Goal: Task Accomplishment & Management: Manage account settings

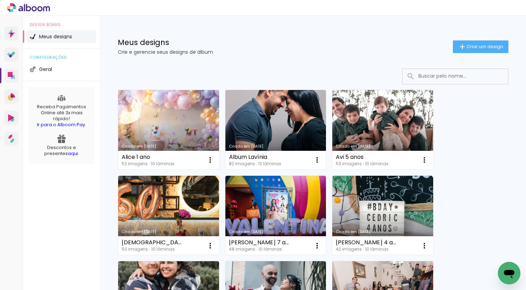
click at [162, 125] on link "Criado em [DATE]" at bounding box center [168, 129] width 101 height 79
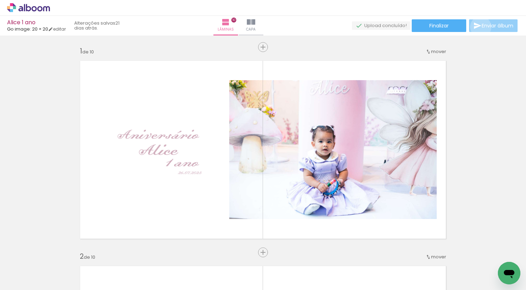
click at [479, 27] on iron-icon at bounding box center [477, 25] width 8 height 8
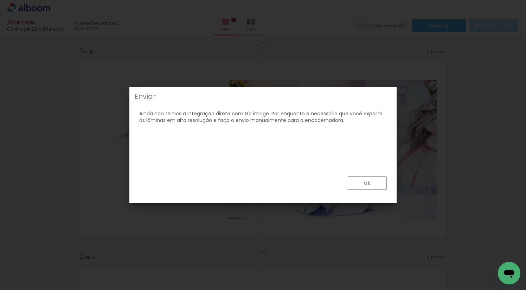
click at [363, 186] on paper-button "ok" at bounding box center [367, 182] width 39 height 13
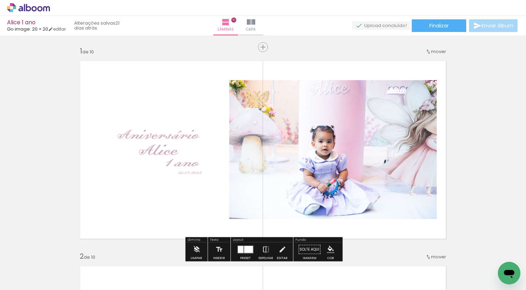
click at [435, 18] on div "Alice 1 ano Go image: 20 × 20 editar 21 dias atrás. Lâminas 10 Capa Finalizar E…" at bounding box center [263, 17] width 526 height 35
click at [435, 23] on span "Finalizar" at bounding box center [438, 25] width 19 height 5
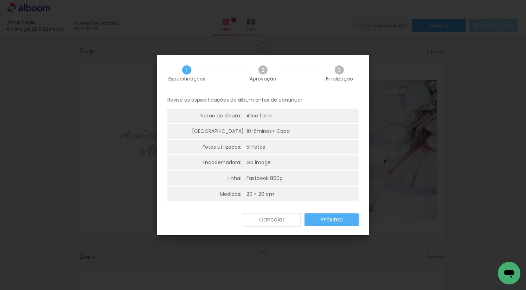
click at [0, 0] on slot "Próximo" at bounding box center [0, 0] width 0 height 0
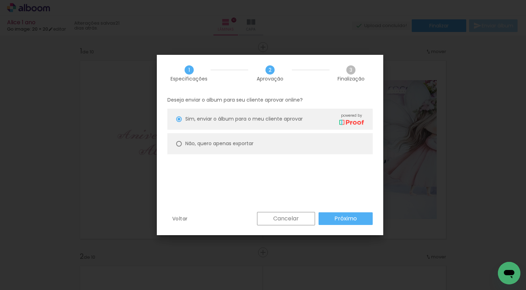
click at [278, 147] on paper-radio-button "Não, quero apenas exportar" at bounding box center [269, 143] width 205 height 21
type paper-radio-button "on"
click at [308, 213] on paper-button "Cancelar" at bounding box center [286, 218] width 58 height 13
